Goal: Obtain resource: Download file/media

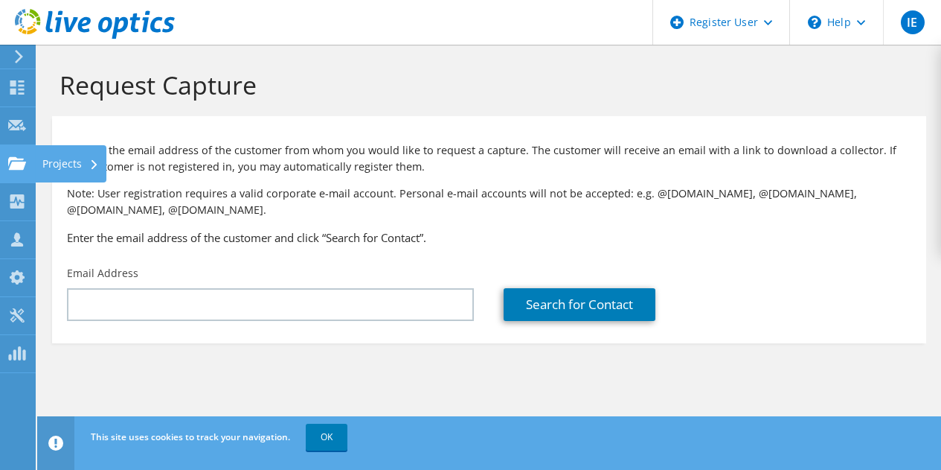
click at [22, 165] on use at bounding box center [17, 162] width 18 height 13
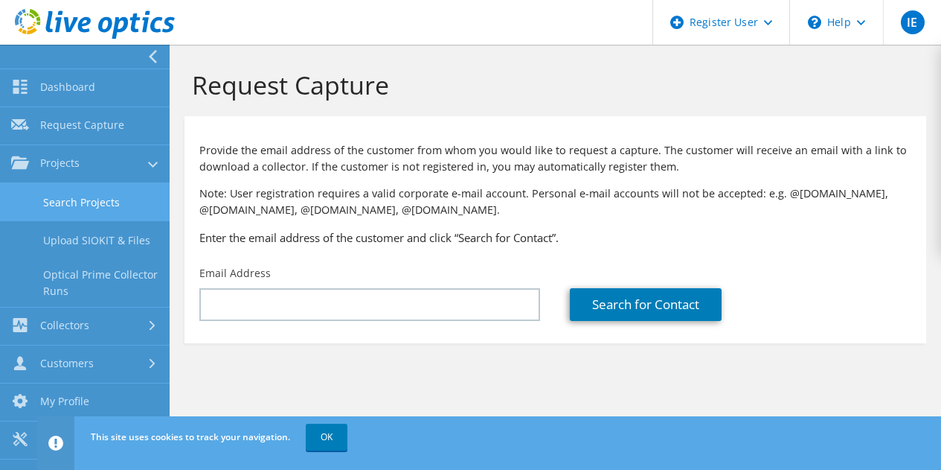
click at [95, 199] on link "Search Projects" at bounding box center [85, 202] width 170 height 38
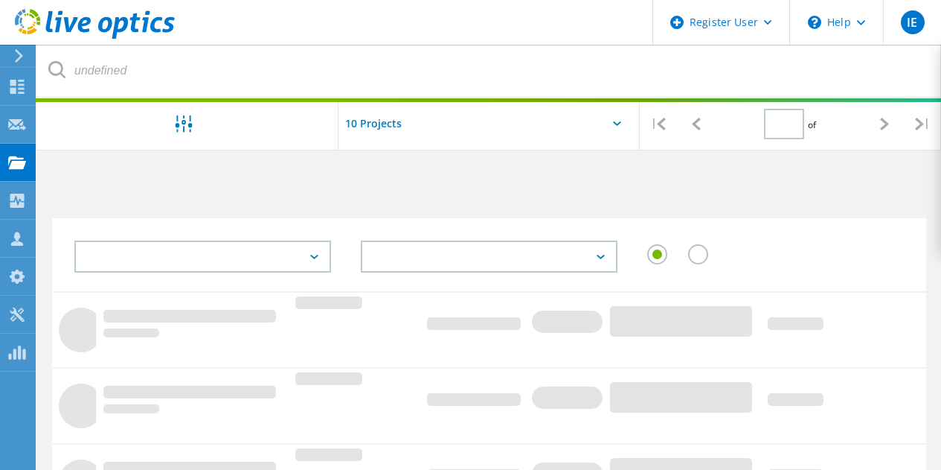
type input "1"
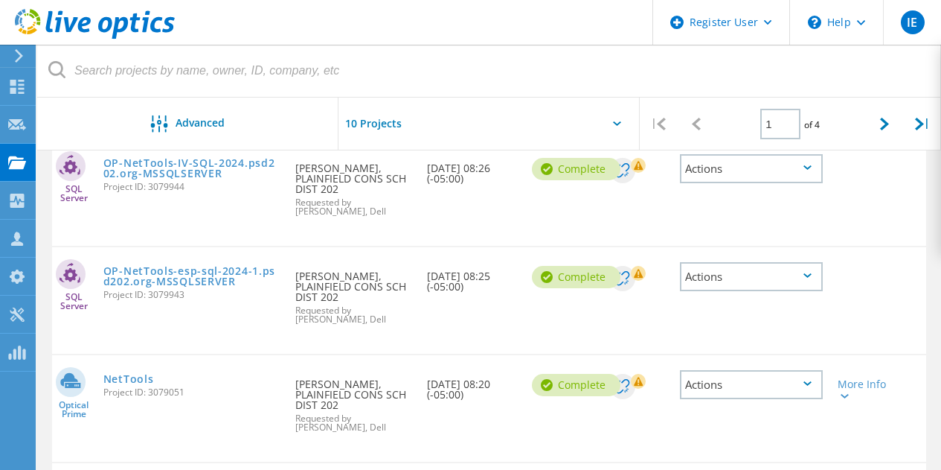
scroll to position [184, 0]
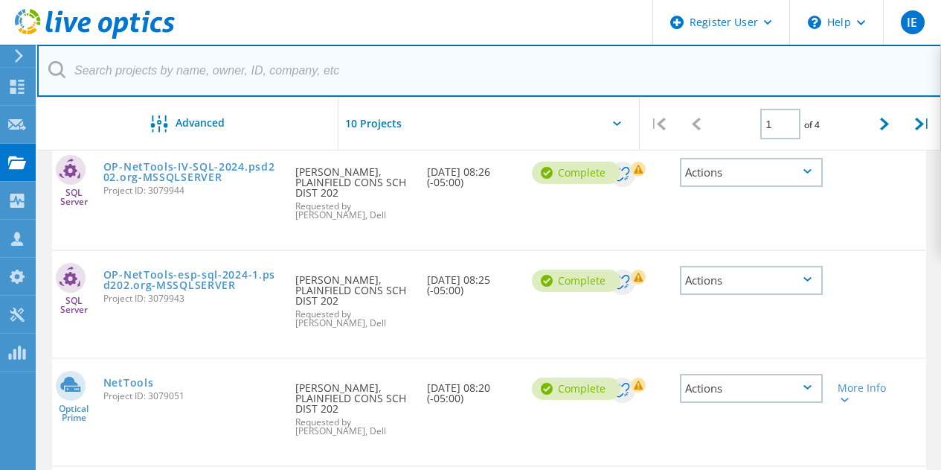
click at [858, 83] on input "text" at bounding box center [489, 71] width 905 height 52
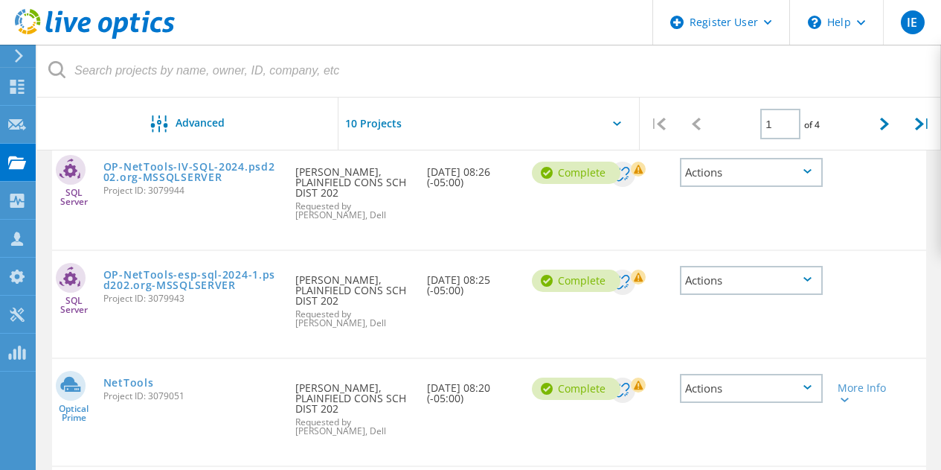
click at [789, 182] on div "Actions" at bounding box center [751, 172] width 143 height 29
click at [817, 405] on div "Actions" at bounding box center [752, 388] width 158 height 59
click at [809, 391] on div "Actions" at bounding box center [751, 388] width 143 height 29
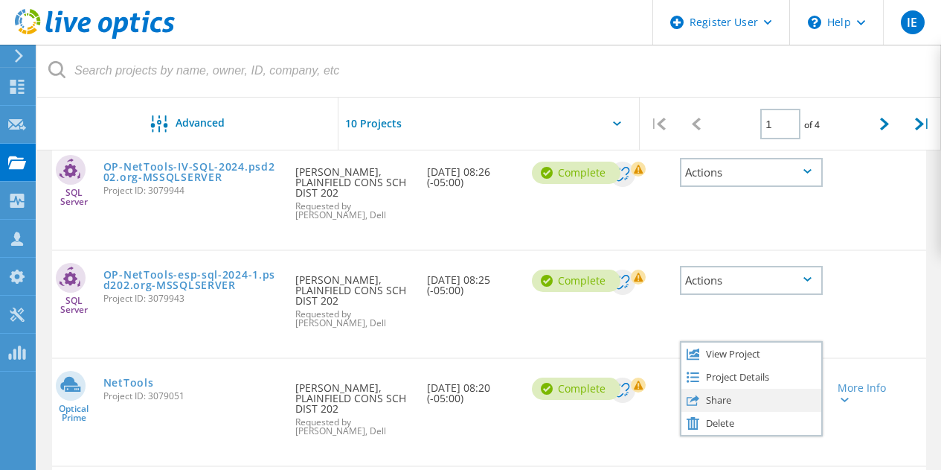
click at [764, 392] on div "Share" at bounding box center [752, 400] width 140 height 23
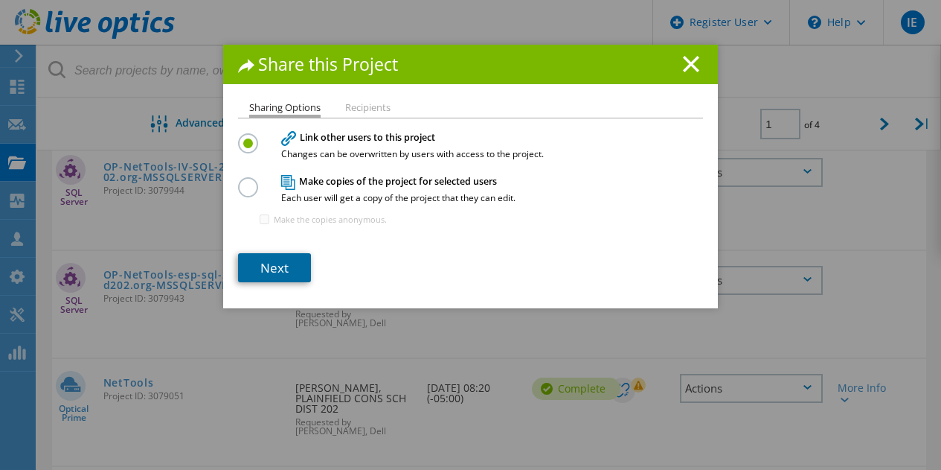
click at [278, 263] on link "Next" at bounding box center [274, 267] width 73 height 29
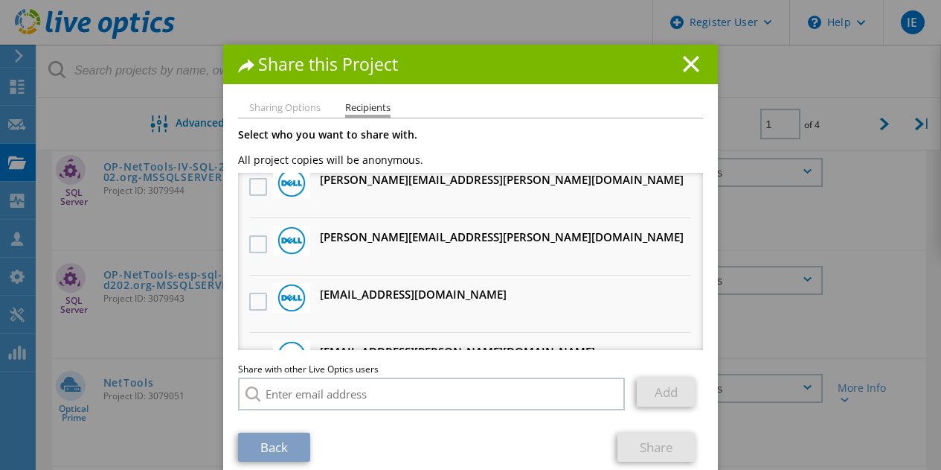
scroll to position [0, 0]
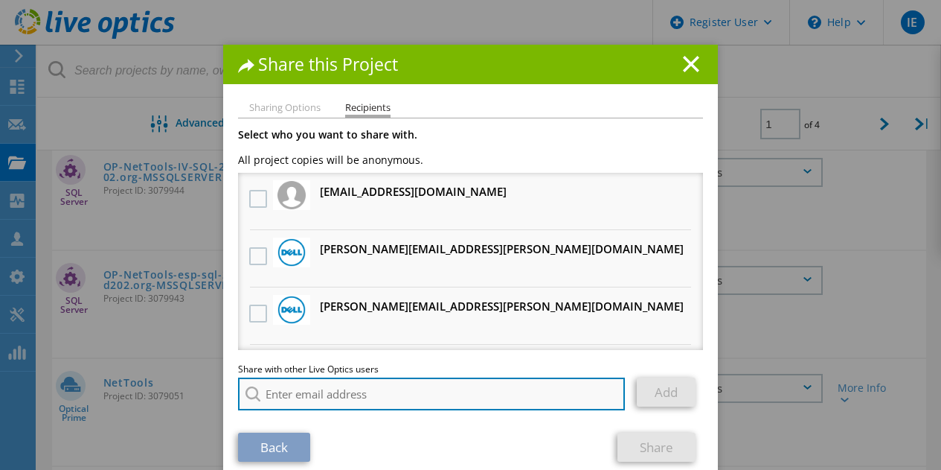
click at [397, 394] on input "search" at bounding box center [431, 393] width 387 height 33
type input "n"
paste input "nsorrento@redesign-group.com"
type input "nsorrento@redesign-group.com"
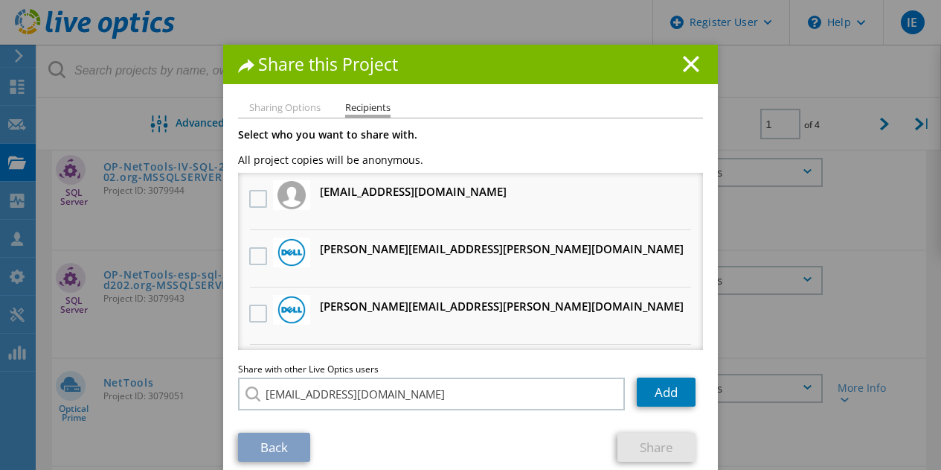
click at [368, 414] on div "Share with other Live Optics users Enter a single email address and click add. …" at bounding box center [470, 391] width 465 height 53
click at [653, 403] on link "Add" at bounding box center [666, 391] width 59 height 29
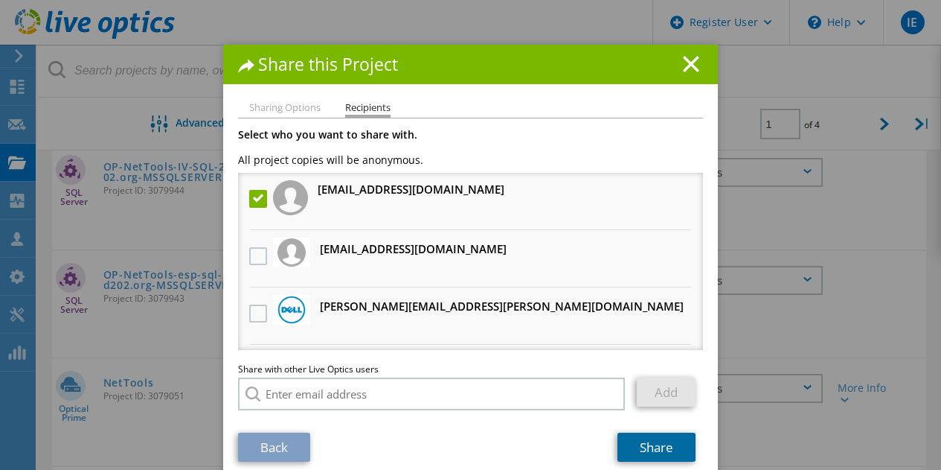
click at [636, 444] on link "Share" at bounding box center [657, 446] width 78 height 29
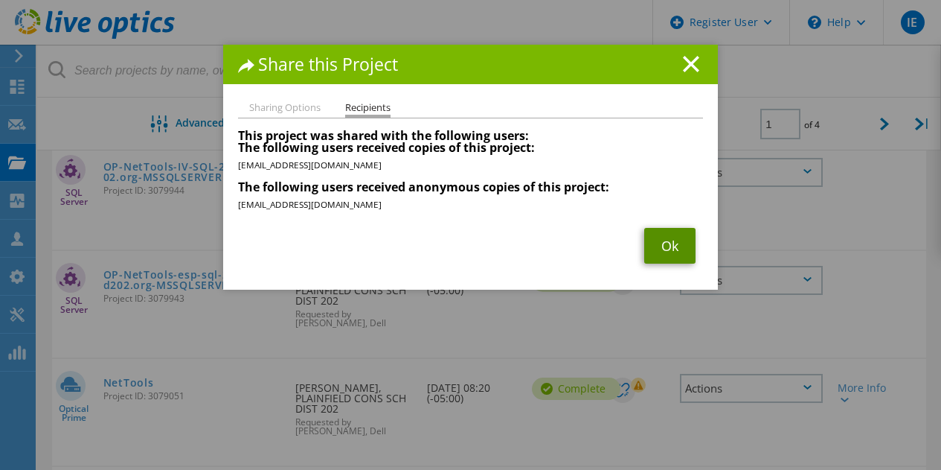
click at [664, 239] on link "Ok" at bounding box center [670, 246] width 51 height 36
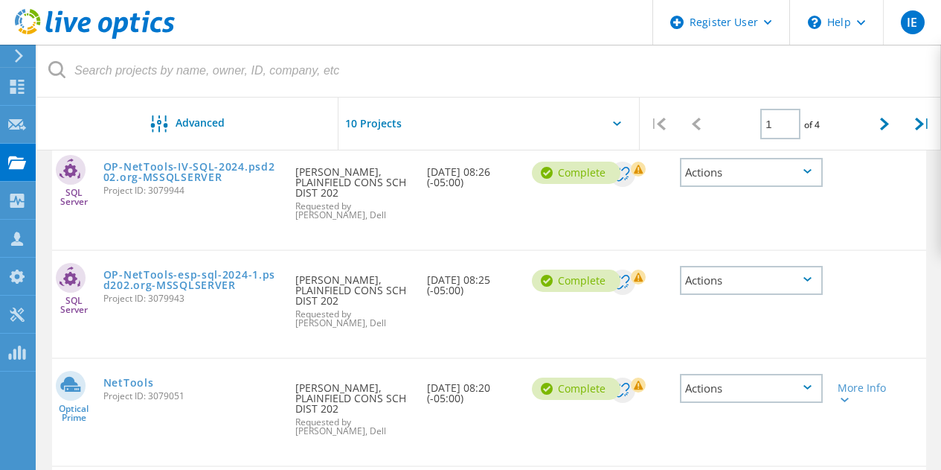
click at [801, 281] on div "Actions" at bounding box center [751, 280] width 143 height 29
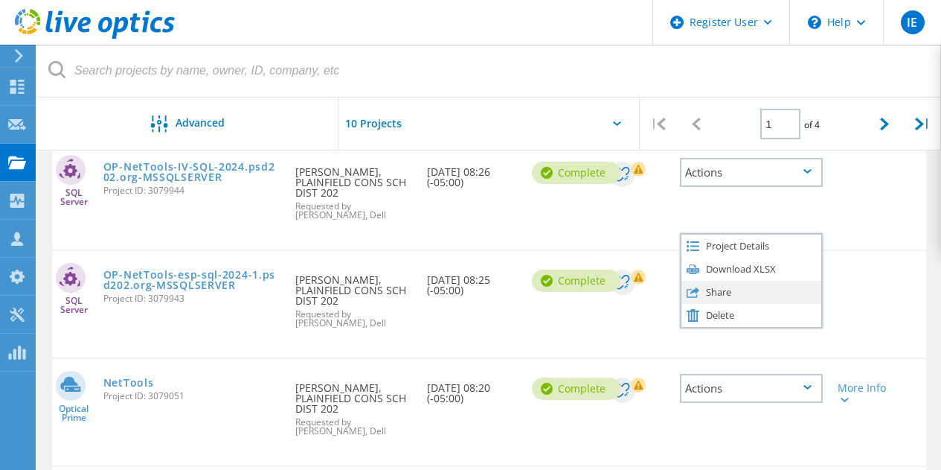
click at [744, 293] on div "Share" at bounding box center [752, 292] width 140 height 23
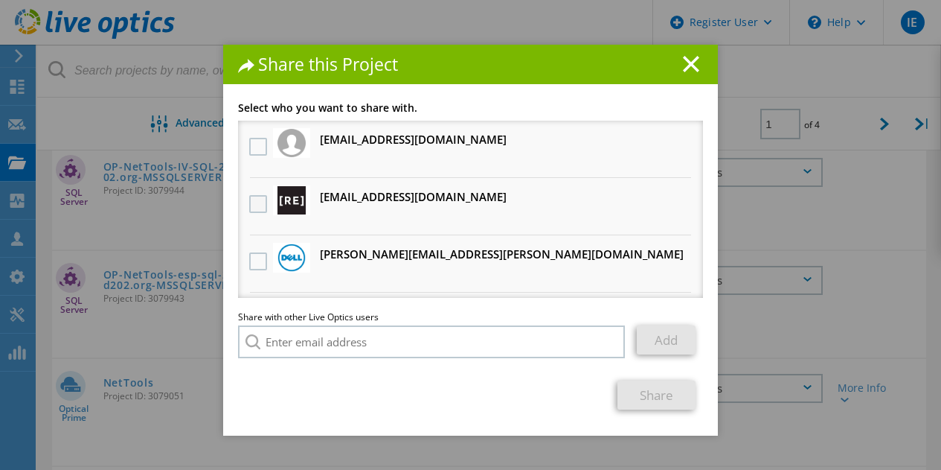
click at [255, 205] on label at bounding box center [260, 204] width 22 height 18
click at [0, 0] on input "checkbox" at bounding box center [0, 0] width 0 height 0
click at [652, 390] on link "Share" at bounding box center [657, 394] width 78 height 29
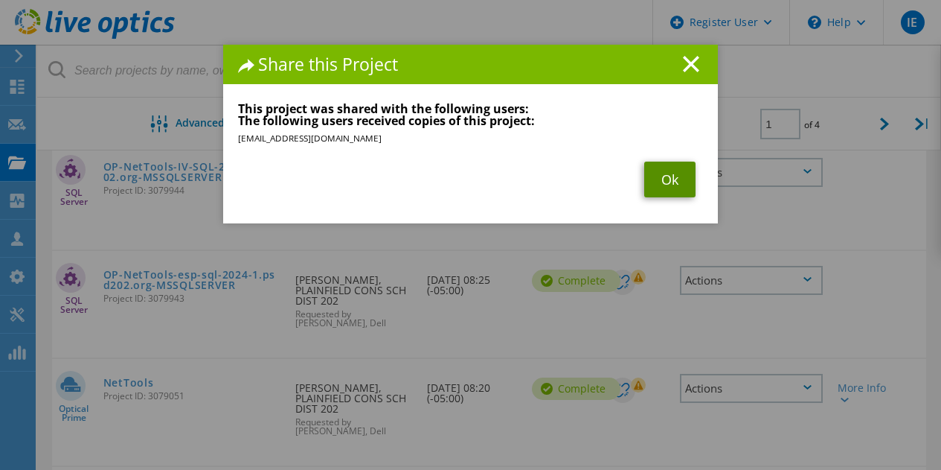
click at [665, 174] on link "Ok" at bounding box center [670, 180] width 51 height 36
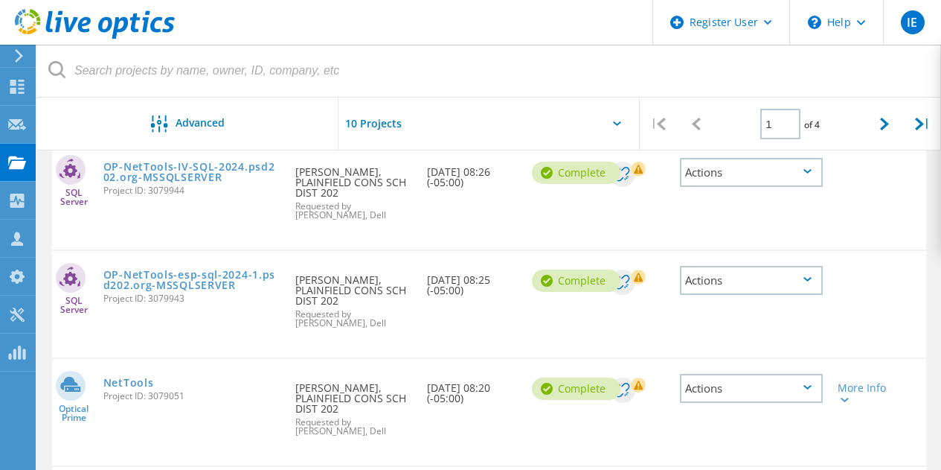
click at [796, 169] on div "Actions" at bounding box center [751, 172] width 143 height 29
click at [734, 188] on div "Share" at bounding box center [752, 184] width 140 height 23
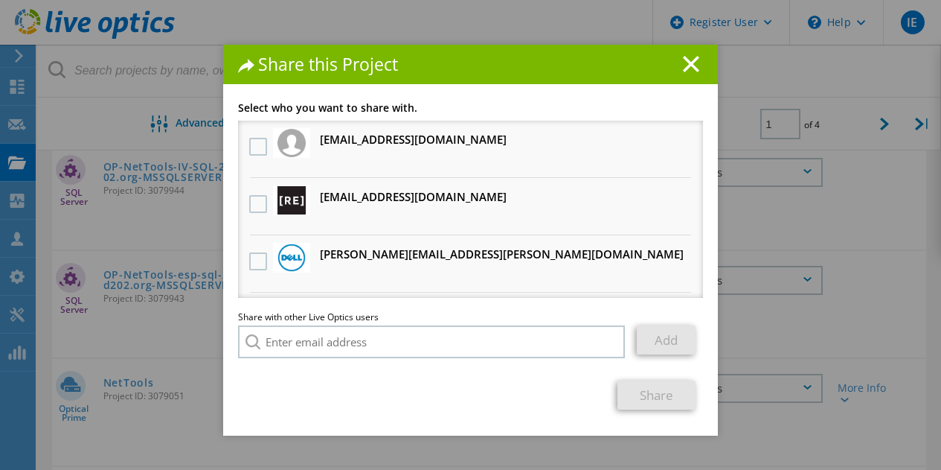
click at [467, 211] on li "nsorrento@redesign-group.com Will receive an anonymous copy" at bounding box center [470, 206] width 465 height 57
click at [249, 199] on label at bounding box center [260, 204] width 22 height 18
click at [0, 0] on input "checkbox" at bounding box center [0, 0] width 0 height 0
click at [637, 390] on link "Share" at bounding box center [657, 394] width 78 height 29
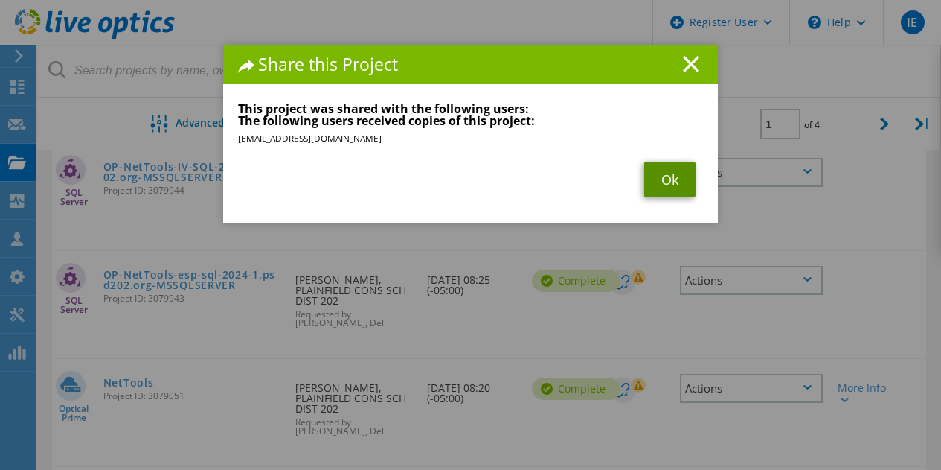
click at [656, 173] on link "Ok" at bounding box center [670, 180] width 51 height 36
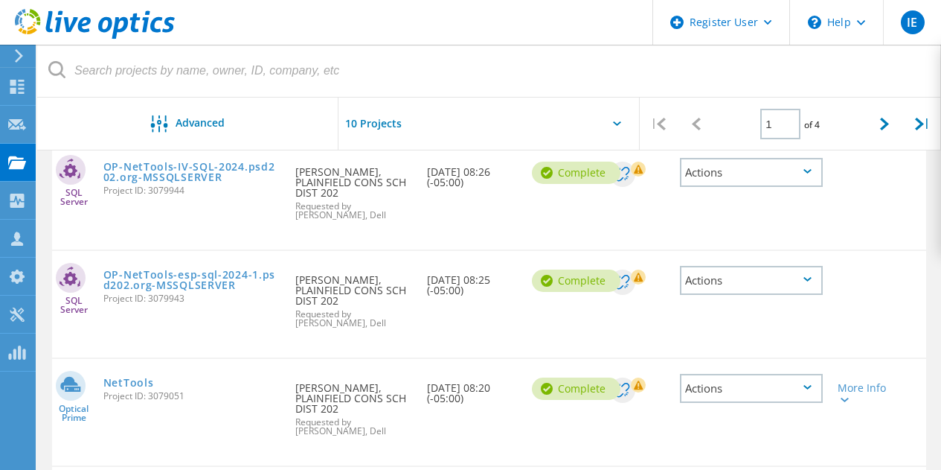
click at [805, 173] on icon at bounding box center [808, 171] width 8 height 4
click at [770, 158] on div "Download XLSX" at bounding box center [752, 161] width 140 height 23
click at [807, 275] on div "Actions" at bounding box center [751, 280] width 143 height 29
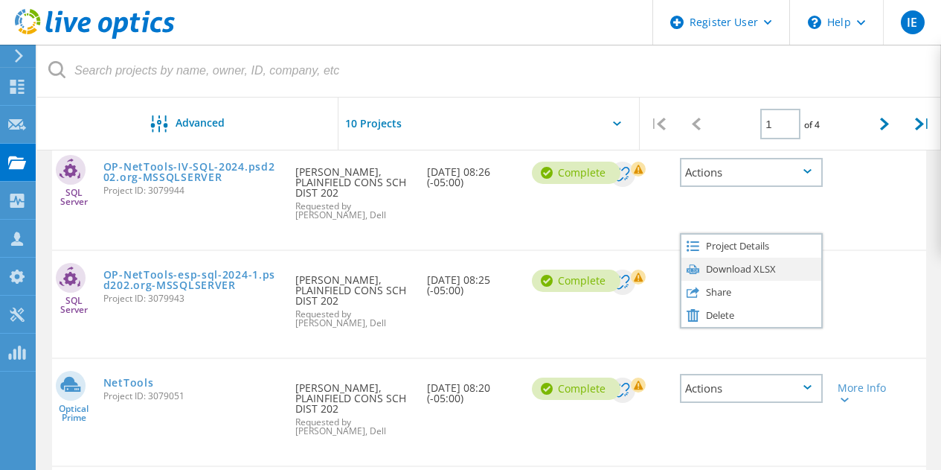
click at [776, 266] on div "Download XLSX" at bounding box center [752, 269] width 140 height 23
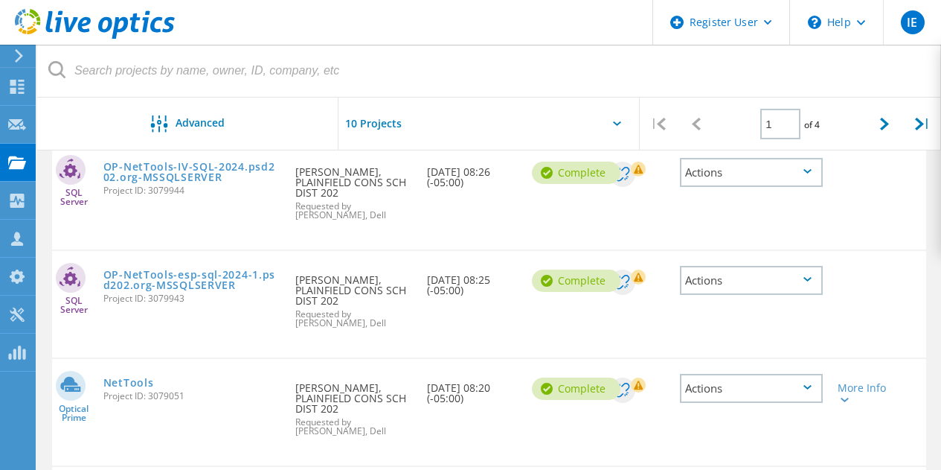
click at [805, 386] on icon at bounding box center [808, 387] width 8 height 4
click at [860, 316] on div "SQL Server OP-NetTools-esp-sql-2024-1.psd202.org-MSSQLSERVER Project ID: 307994…" at bounding box center [489, 304] width 875 height 106
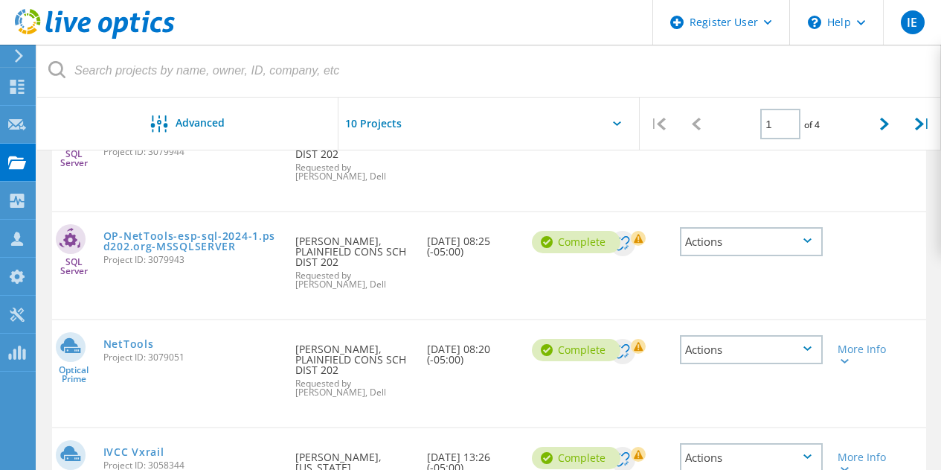
scroll to position [223, 0]
click at [808, 348] on icon at bounding box center [808, 347] width 8 height 4
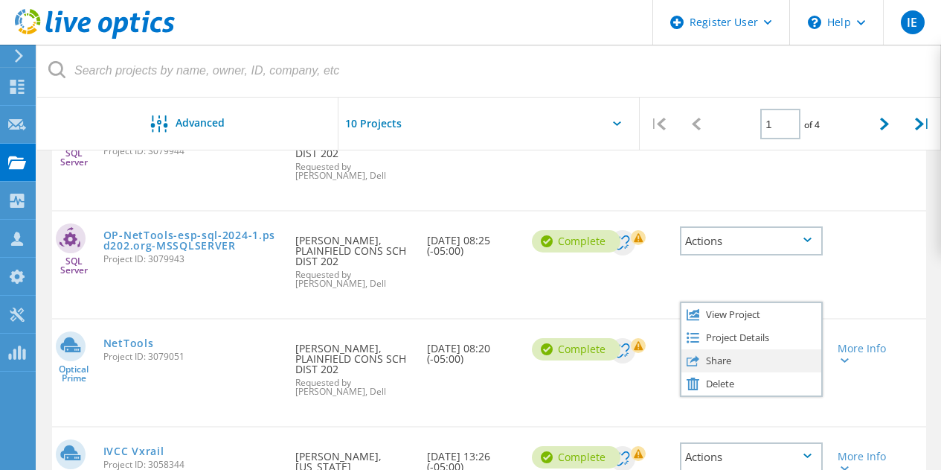
click at [763, 353] on div "Share" at bounding box center [752, 360] width 140 height 23
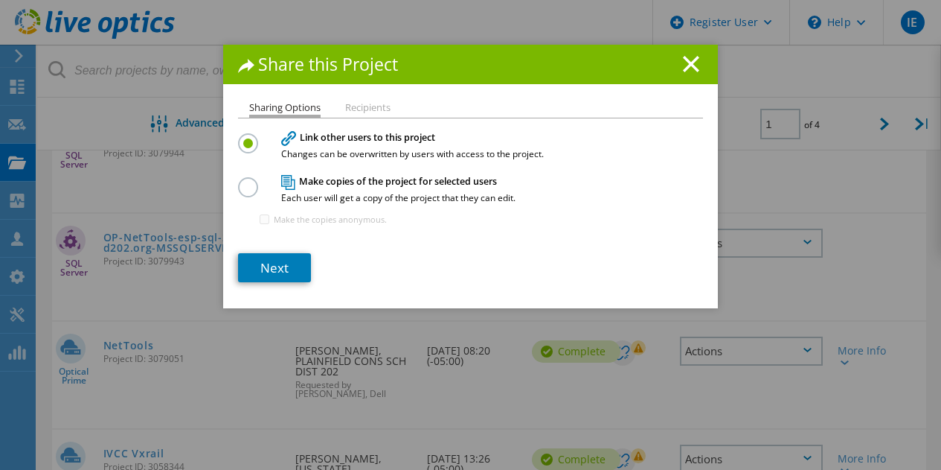
scroll to position [217, 0]
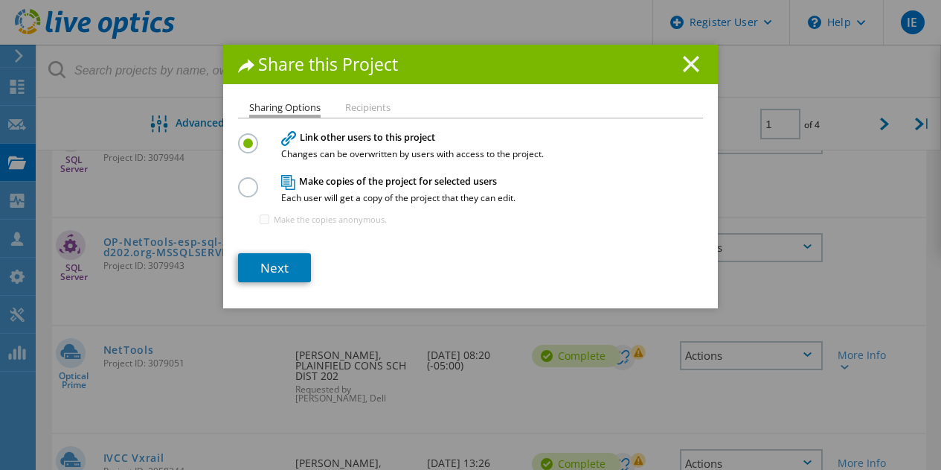
click at [683, 63] on icon at bounding box center [691, 64] width 16 height 16
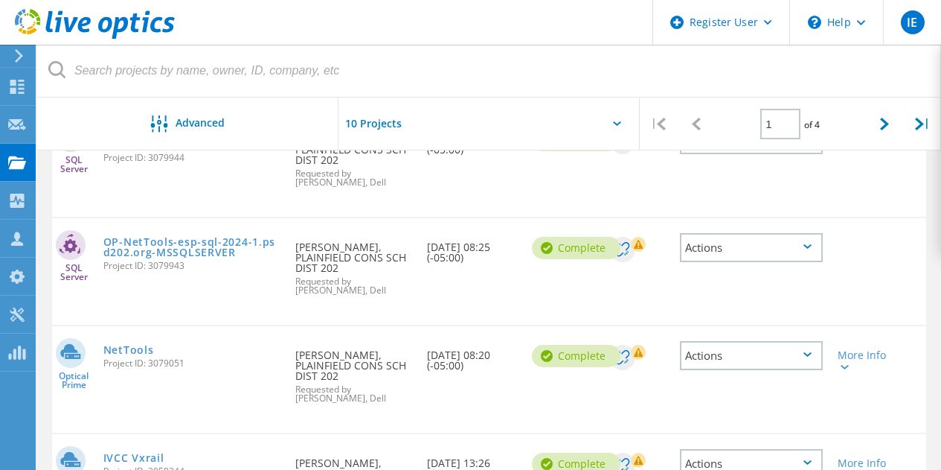
click at [805, 353] on icon at bounding box center [808, 354] width 8 height 4
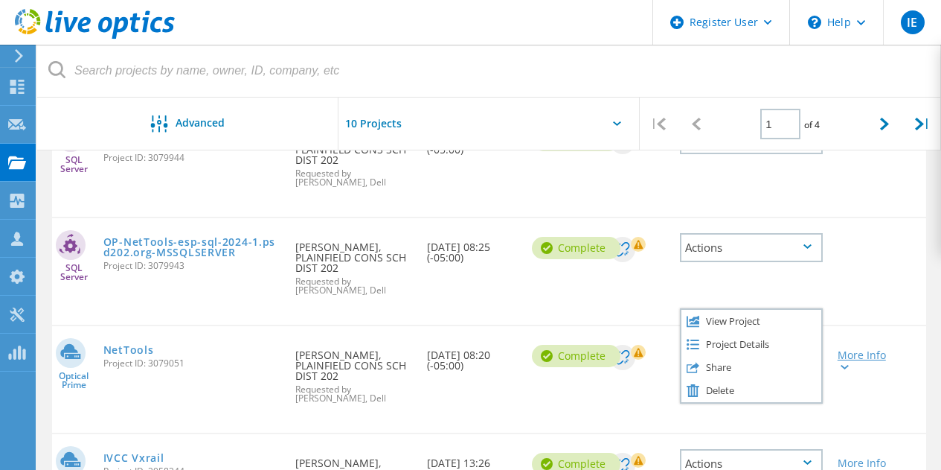
click at [852, 356] on div "More Info" at bounding box center [865, 360] width 55 height 21
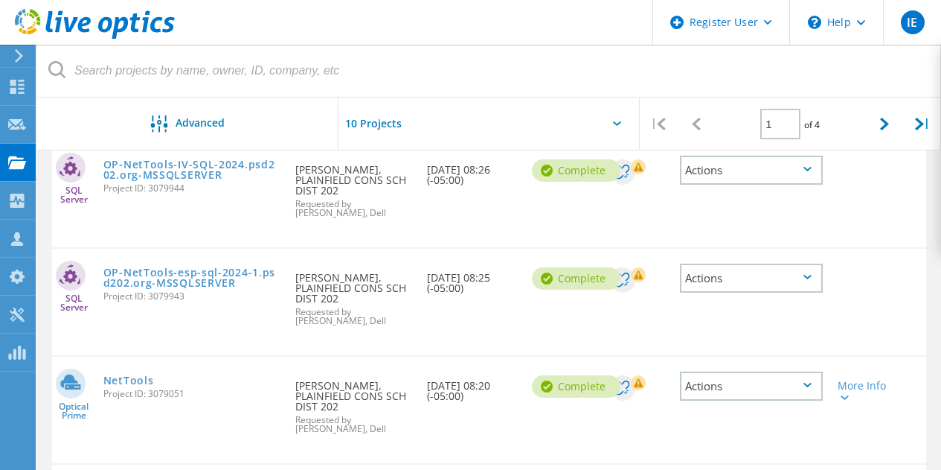
scroll to position [192, 0]
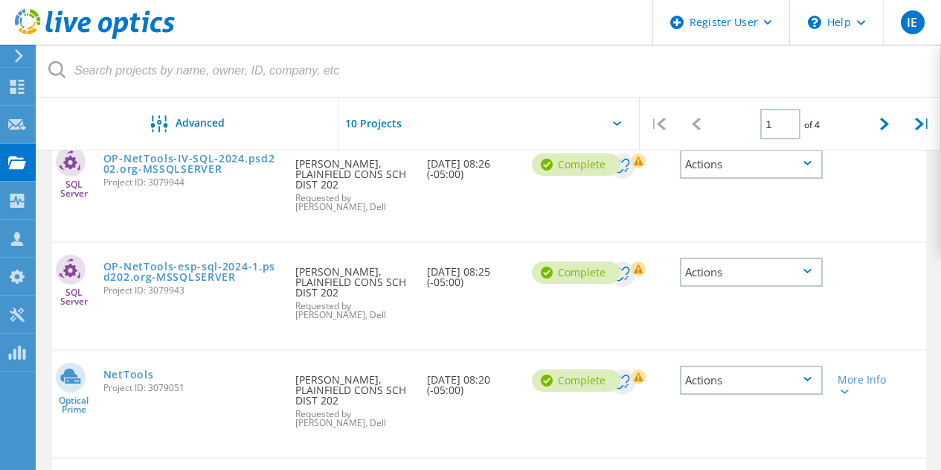
click at [784, 153] on div "Actions" at bounding box center [751, 164] width 143 height 29
click at [807, 378] on icon at bounding box center [808, 379] width 8 height 4
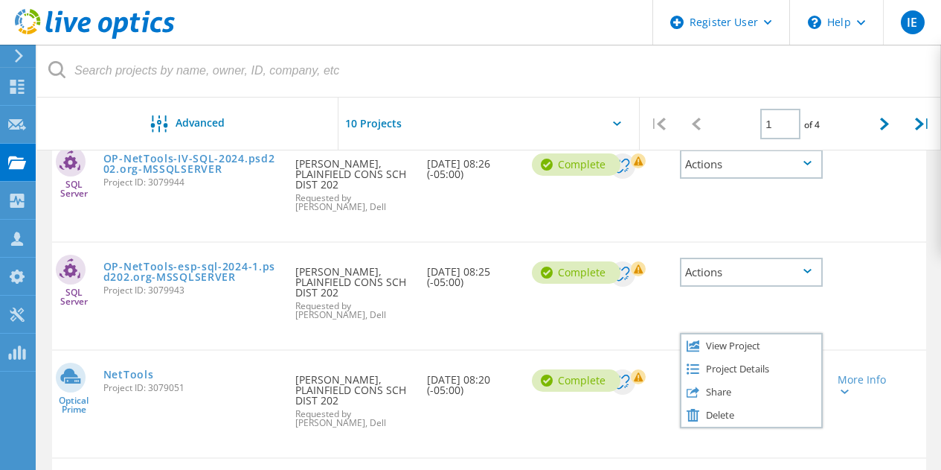
click at [653, 265] on div at bounding box center [637, 273] width 55 height 25
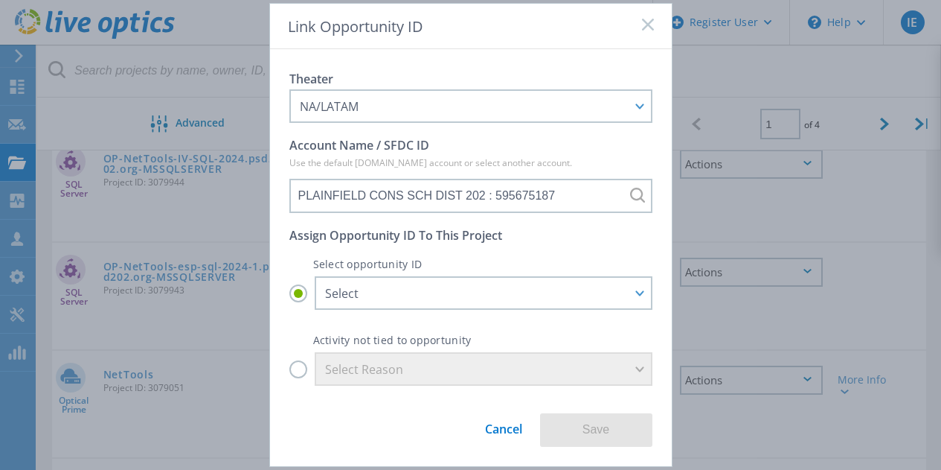
click at [645, 24] on icon at bounding box center [648, 25] width 12 height 12
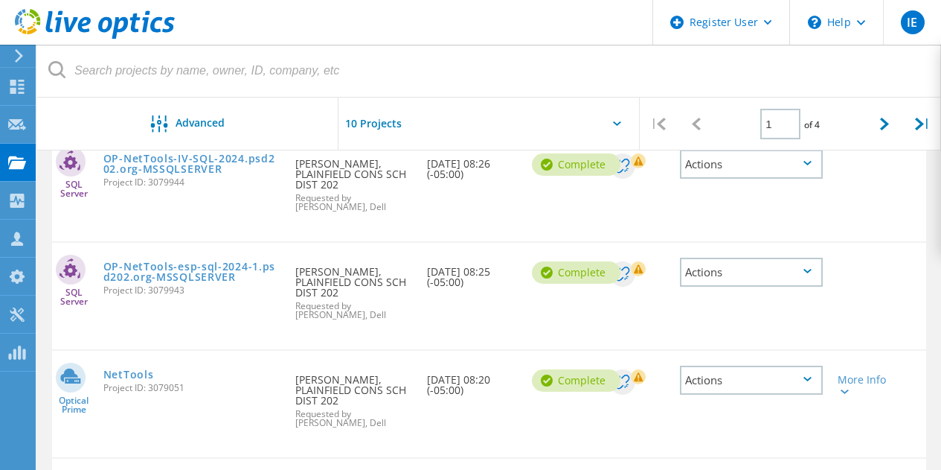
click at [637, 372] on rect at bounding box center [638, 376] width 15 height 15
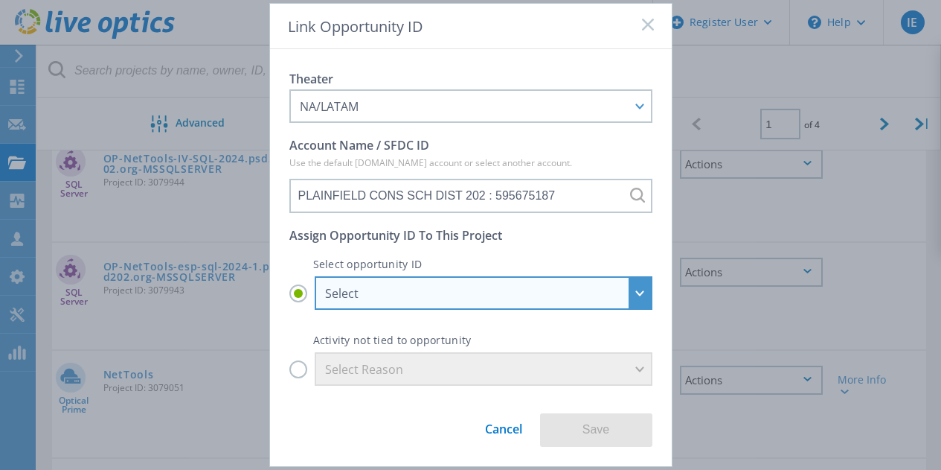
click at [550, 303] on div "Select" at bounding box center [484, 292] width 338 height 33
click at [0, 0] on input "Select Select Plainfield - Run Rate : 27991819 PLAINFIELD CONS SCH DIST - [re]D…" at bounding box center [0, 0] width 0 height 0
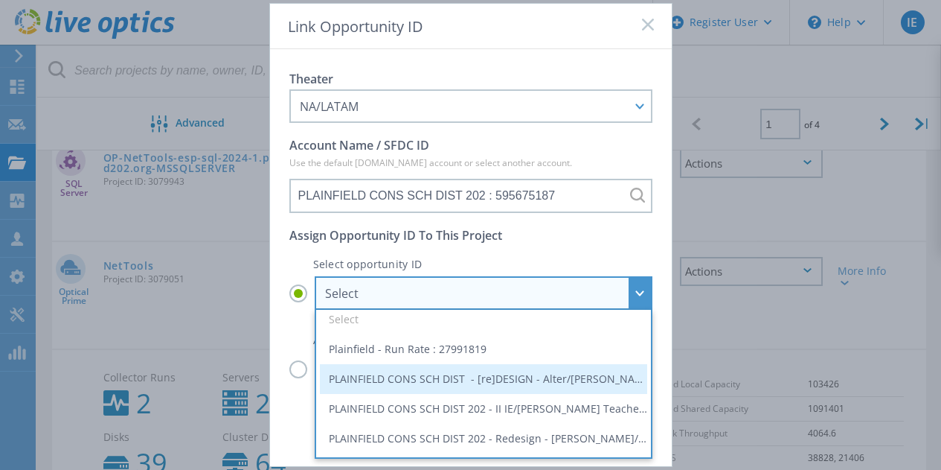
scroll to position [0, 0]
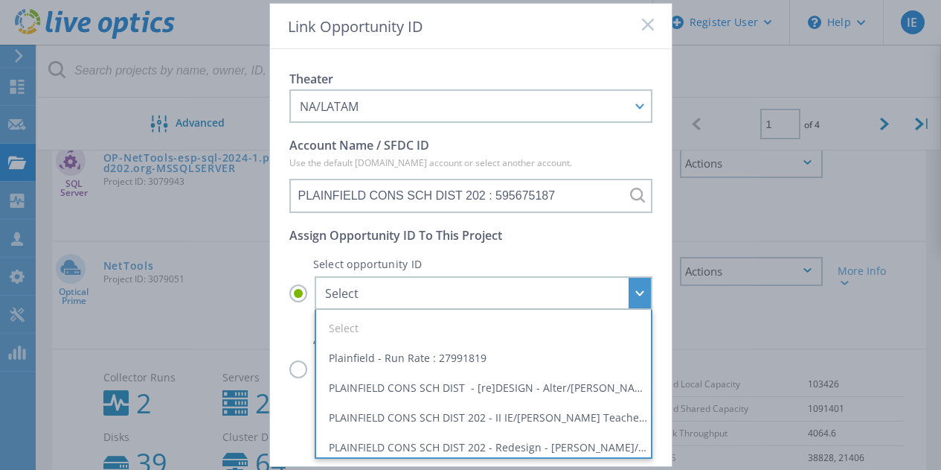
click at [653, 23] on icon at bounding box center [648, 25] width 12 height 12
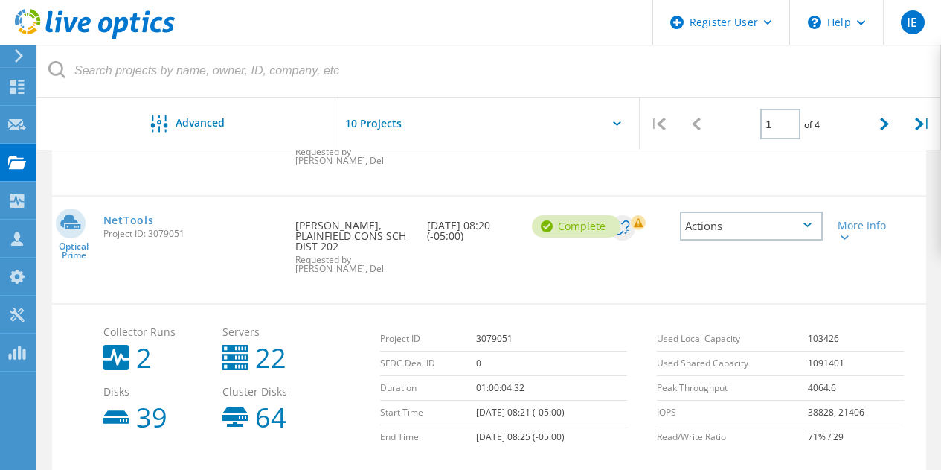
scroll to position [348, 0]
click at [809, 222] on icon at bounding box center [808, 223] width 8 height 4
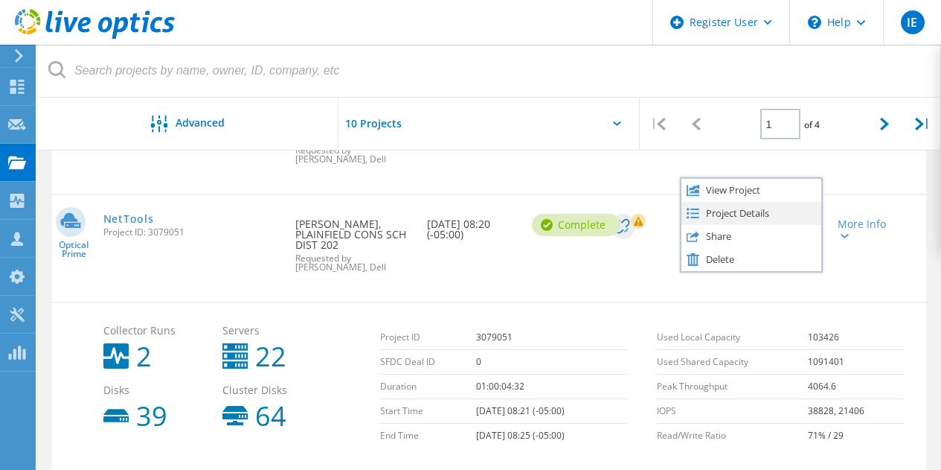
click at [755, 215] on div "Project Details" at bounding box center [752, 213] width 140 height 23
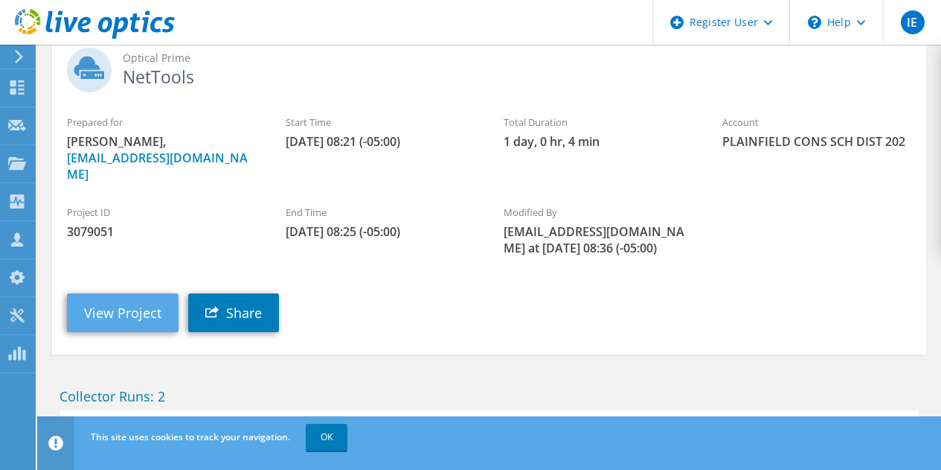
scroll to position [75, 0]
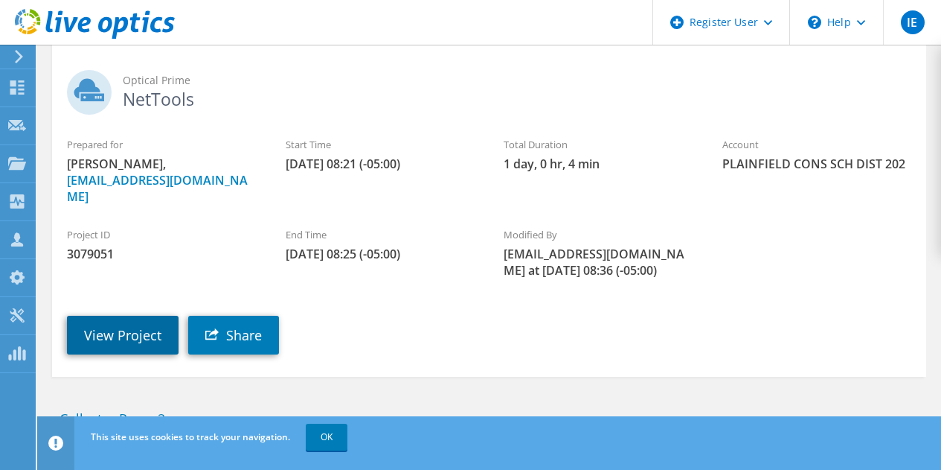
click at [124, 322] on link "View Project" at bounding box center [123, 335] width 112 height 39
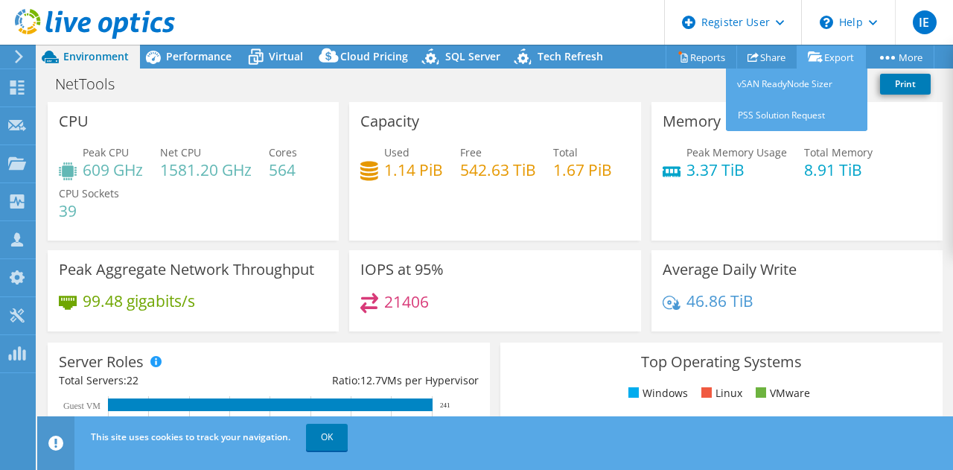
click at [813, 58] on icon at bounding box center [815, 56] width 15 height 11
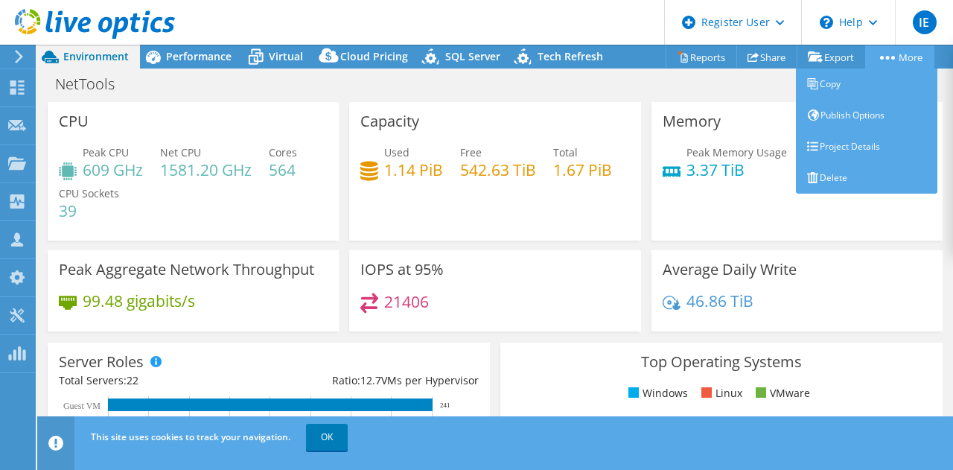
click at [892, 54] on link "More" at bounding box center [899, 56] width 69 height 23
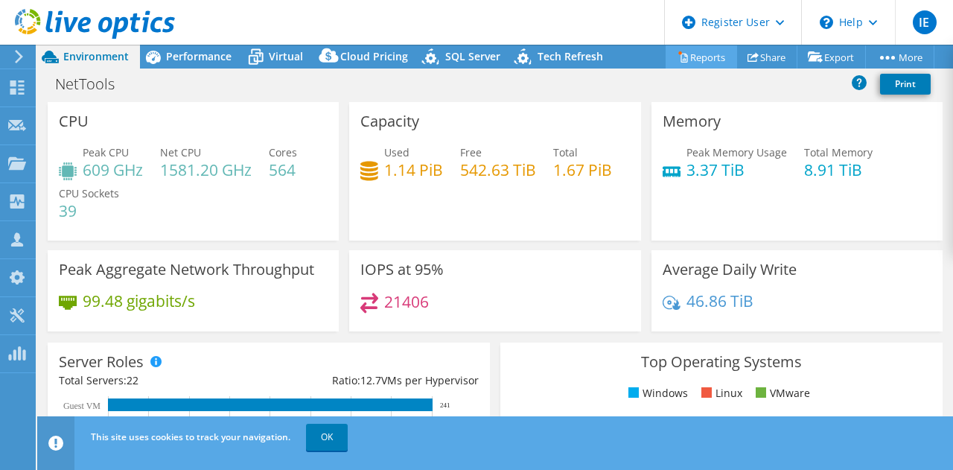
click at [691, 59] on link "Reports" at bounding box center [700, 56] width 71 height 23
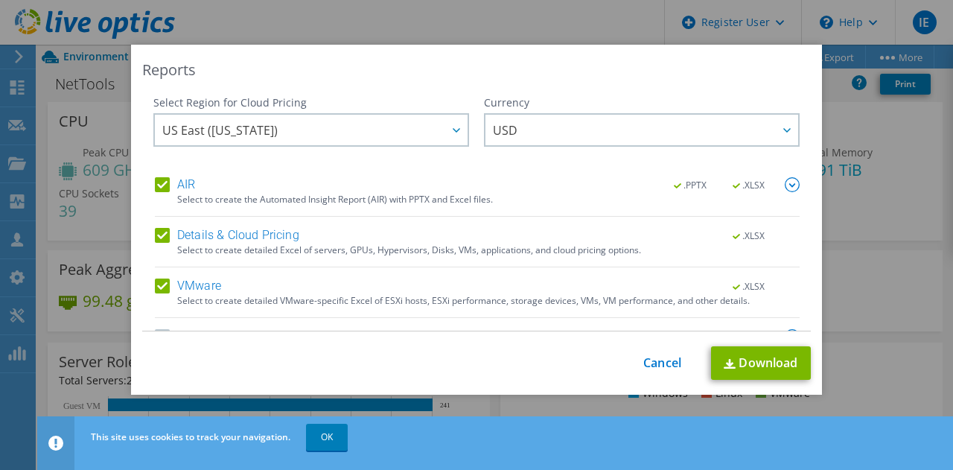
scroll to position [37, 0]
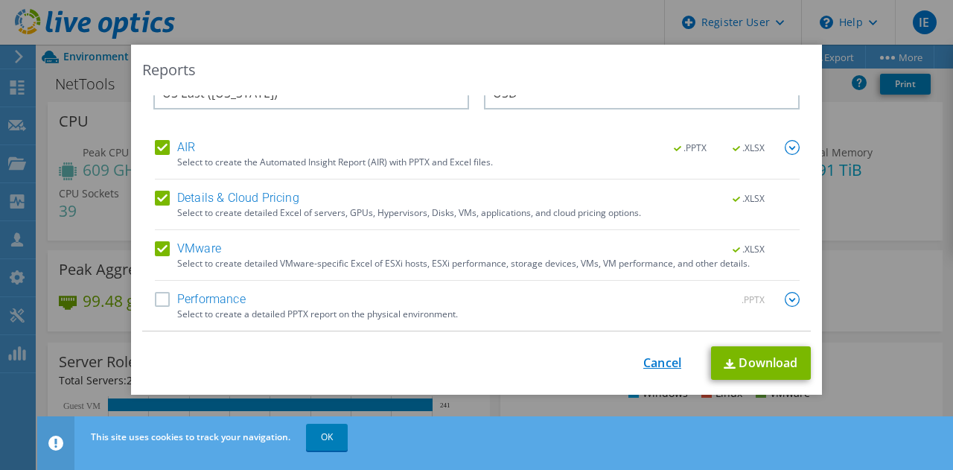
click at [655, 358] on link "Cancel" at bounding box center [662, 363] width 38 height 14
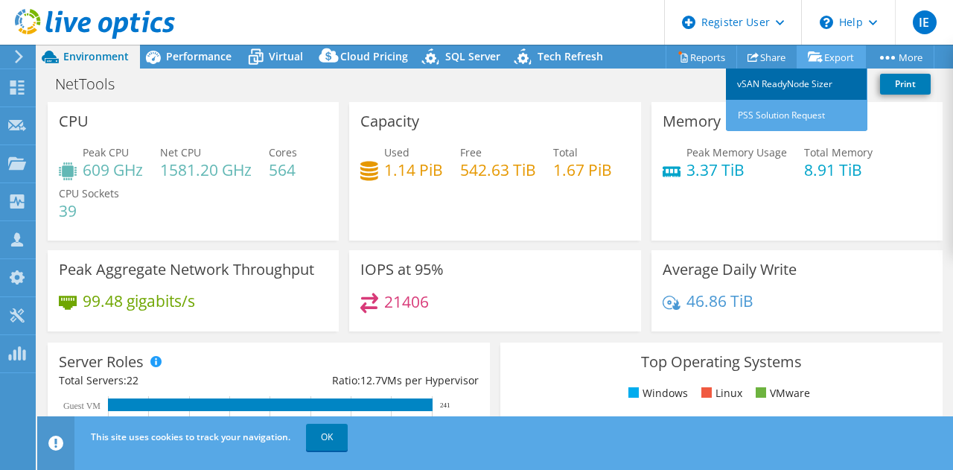
click at [798, 77] on link "vSAN ReadyNode Sizer" at bounding box center [796, 83] width 141 height 31
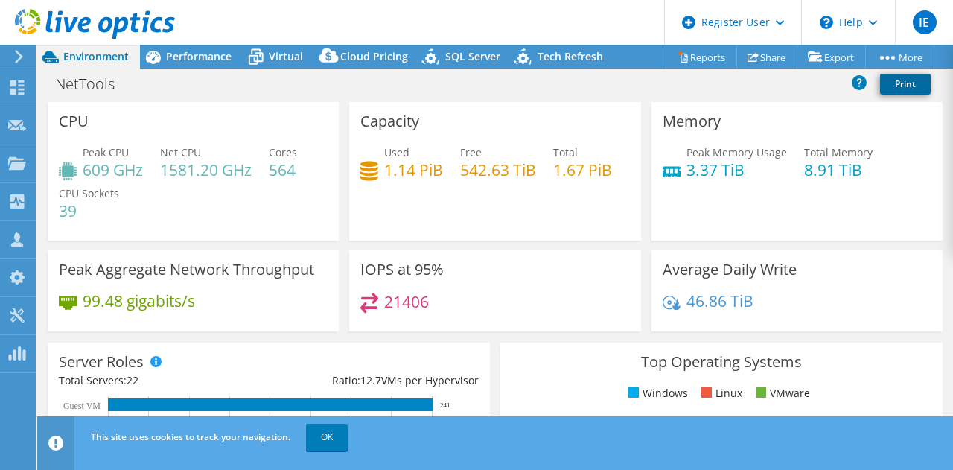
click at [913, 82] on link "Print" at bounding box center [905, 84] width 51 height 21
click at [696, 48] on link "Reports" at bounding box center [700, 56] width 71 height 23
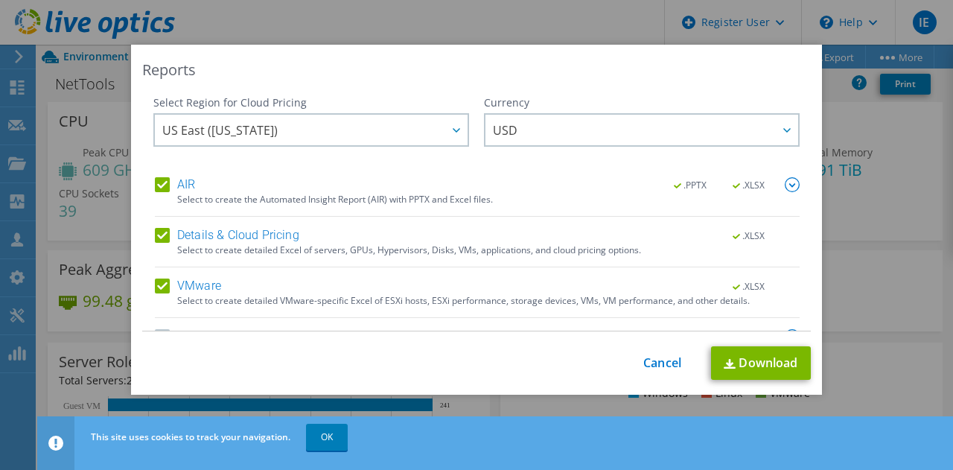
click at [155, 329] on label "Performance" at bounding box center [200, 336] width 91 height 15
click at [0, 0] on input "Performance" at bounding box center [0, 0] width 0 height 0
click at [738, 368] on link "Download" at bounding box center [761, 362] width 100 height 33
